Goal: Find specific page/section: Find specific page/section

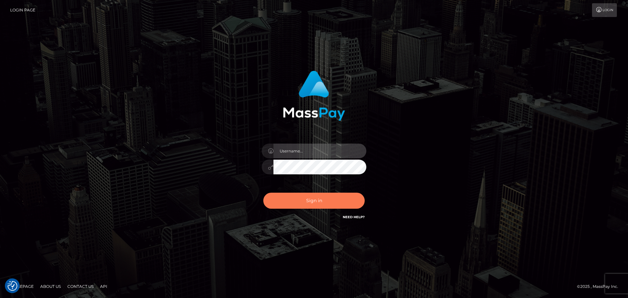
type input "Bedis"
click at [322, 203] on button "Sign in" at bounding box center [314, 201] width 101 height 16
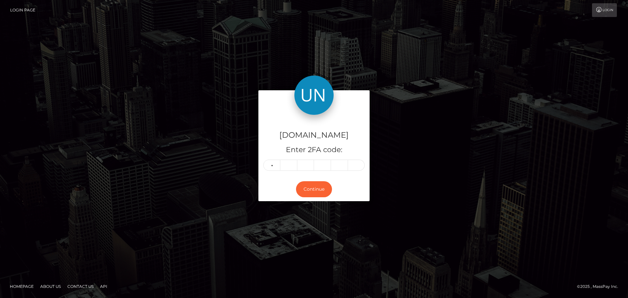
type input "6"
type input "9"
type input "4"
type input "1"
type input "9"
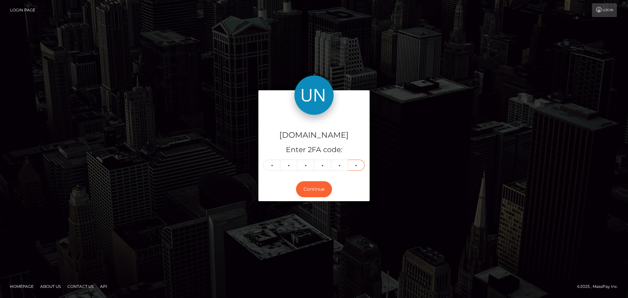
type input "6"
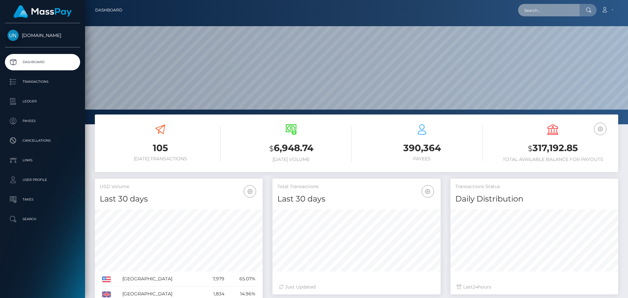
scroll to position [116, 168]
click at [560, 8] on input "text" at bounding box center [550, 10] width 62 height 12
paste input "baileyntiktok@gmail.com"
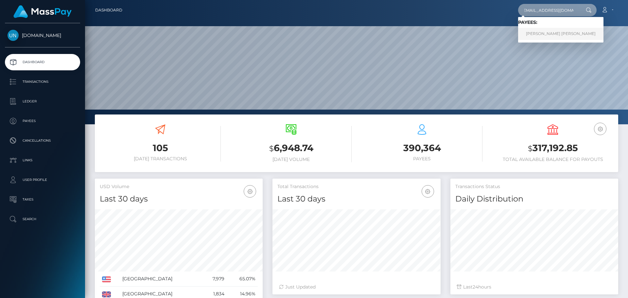
type input "baileyntiktok@gmail.com"
click at [553, 33] on link "BAILEY LEVI NELSON" at bounding box center [561, 34] width 85 height 12
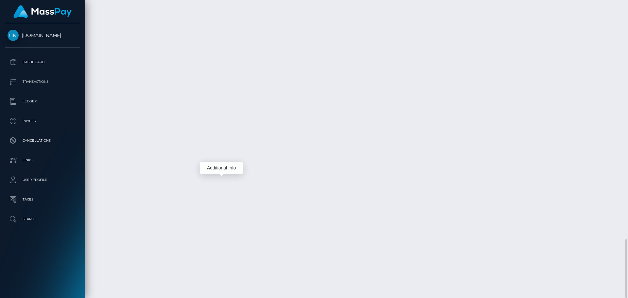
scroll to position [79, 168]
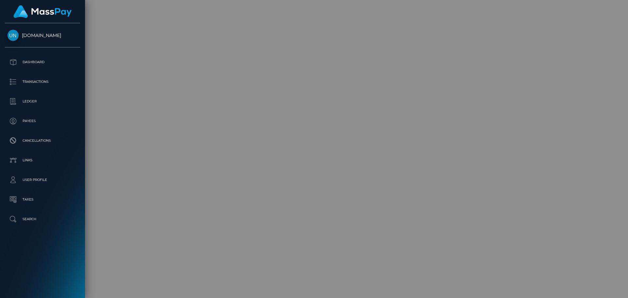
scroll to position [0, 0]
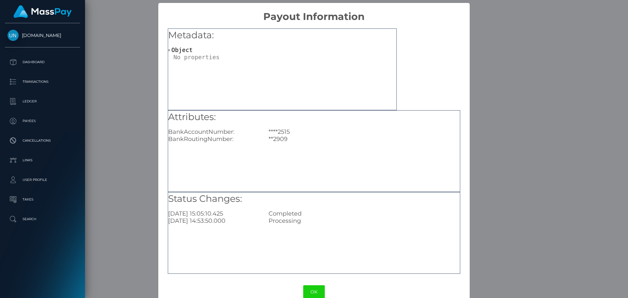
click at [490, 157] on div "× Payout Information Metadata: Object Attributes: BankAccountNumber: ****2515 B…" at bounding box center [314, 149] width 628 height 298
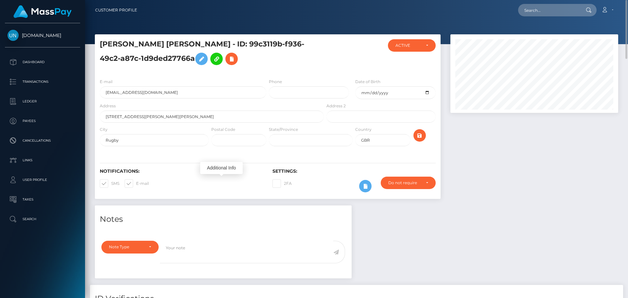
click at [244, 71] on div "BAILEY LEVI NELSON - ID: 99c3119b-f936-49c2-a87c-1d9ded27766a" at bounding box center [210, 56] width 230 height 34
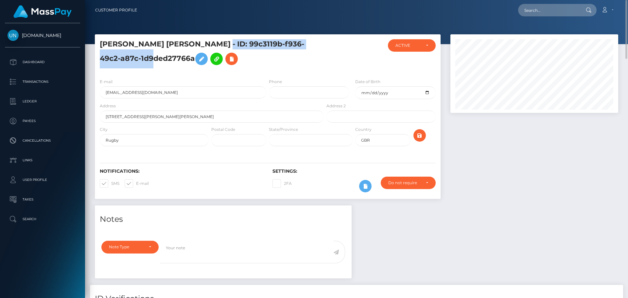
drag, startPoint x: 186, startPoint y: 41, endPoint x: 154, endPoint y: 58, distance: 36.3
click at [154, 58] on h5 "BAILEY LEVI NELSON - ID: 99c3119b-f936-49c2-a87c-1d9ded27766a" at bounding box center [210, 53] width 221 height 29
copy h5 "ID: 99c3119b-f936-49c2-a87c-1d9ded27766a"
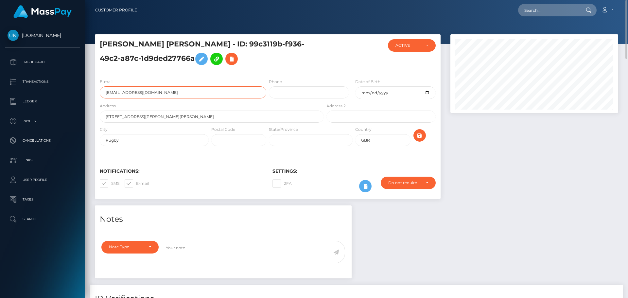
click at [166, 91] on input "baileyntiktok@gmail.com" at bounding box center [183, 92] width 167 height 12
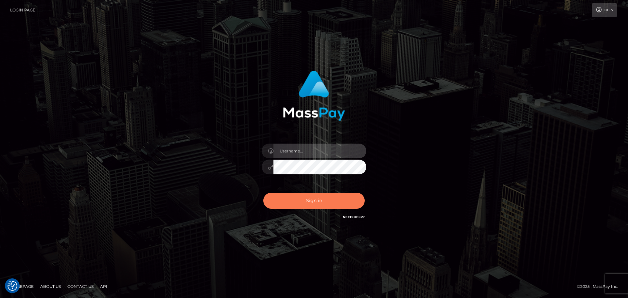
type input "Bedis"
click at [324, 197] on button "Sign in" at bounding box center [314, 201] width 101 height 16
type input "Bedis"
click at [330, 205] on button "Sign in" at bounding box center [314, 201] width 101 height 16
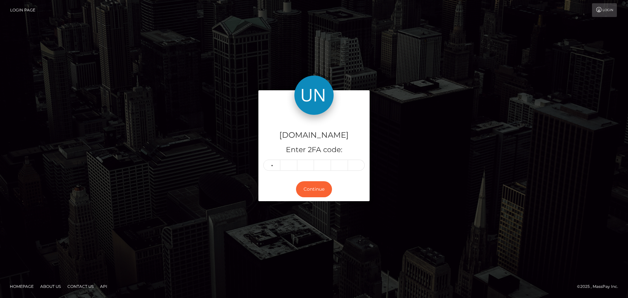
type input "9"
type input "6"
type input "1"
type input "0"
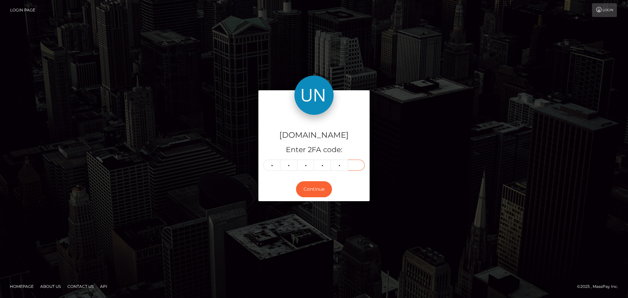
type input "0"
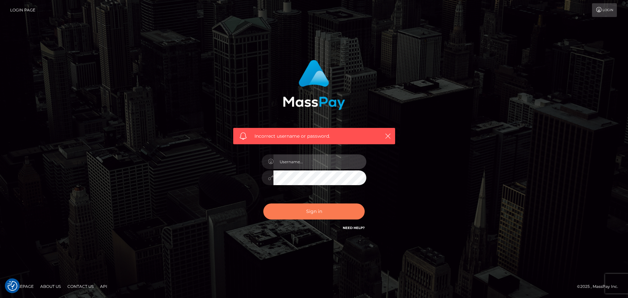
type input "Bedis"
click at [315, 216] on button "Sign in" at bounding box center [314, 212] width 101 height 16
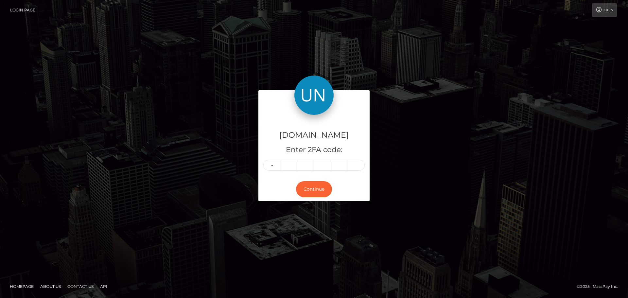
type input "3"
type input "0"
type input "6"
type input "7"
type input "8"
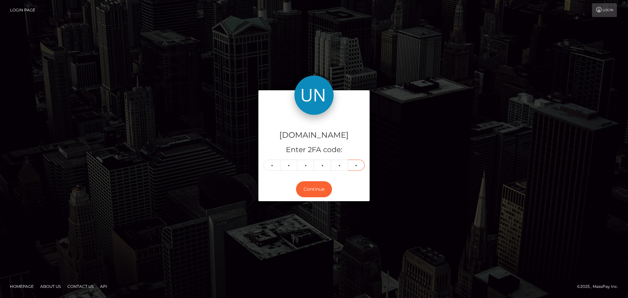
type input "7"
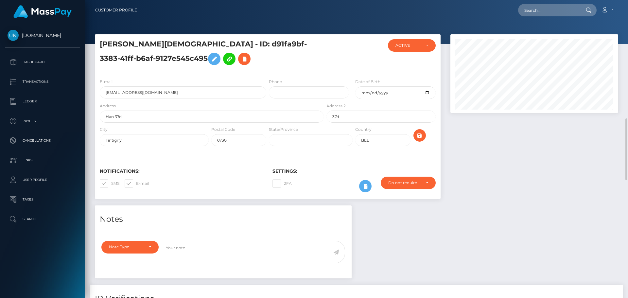
scroll to position [196, 0]
